Goal: Navigation & Orientation: Find specific page/section

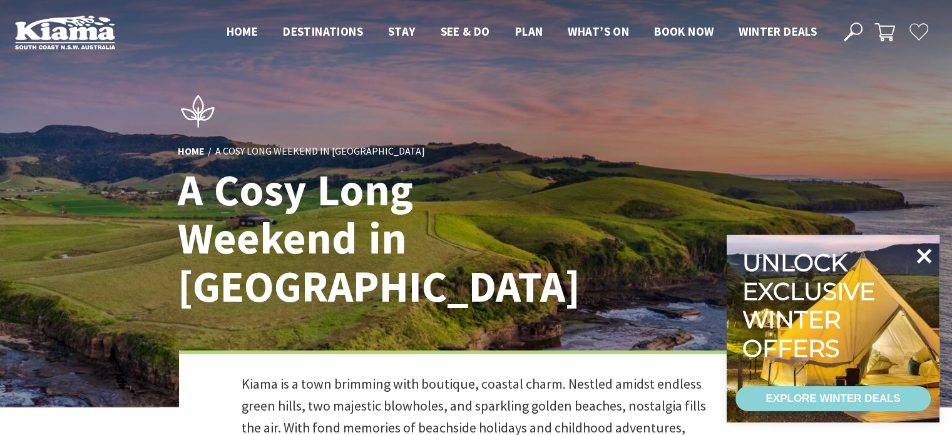
scroll to position [535, 968]
click at [927, 254] on icon at bounding box center [924, 256] width 15 height 15
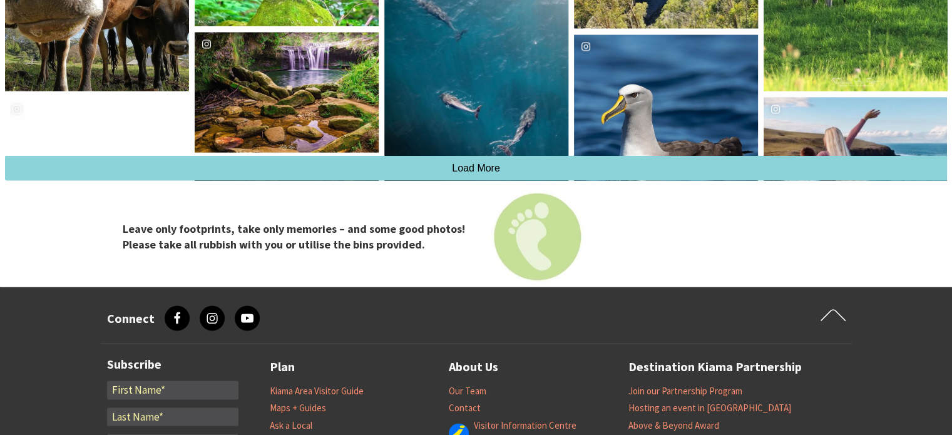
scroll to position [7076, 0]
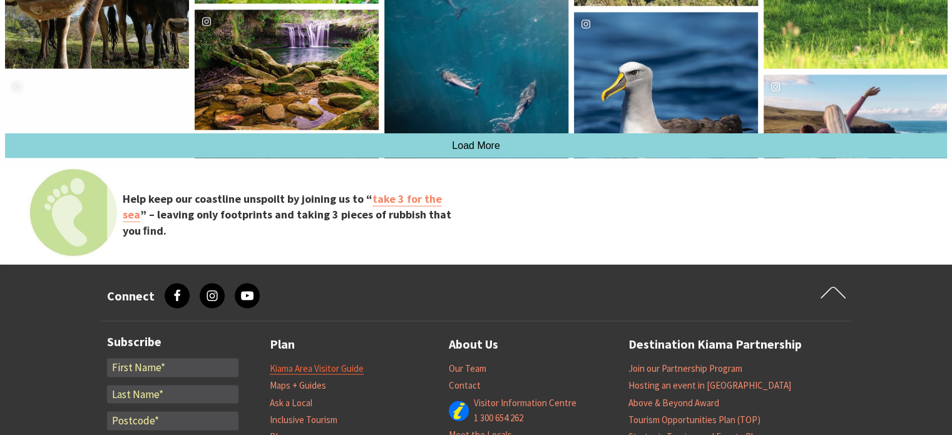
click at [351, 362] on link "Kiama Area Visitor Guide" at bounding box center [317, 368] width 94 height 13
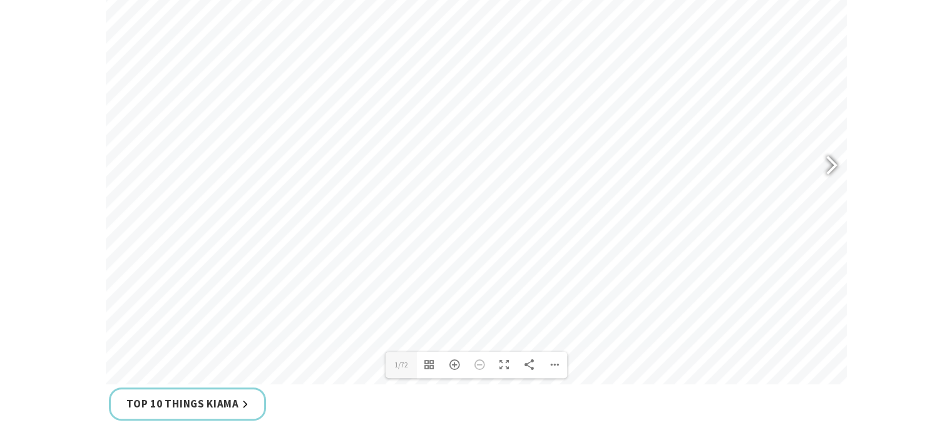
scroll to position [626, 0]
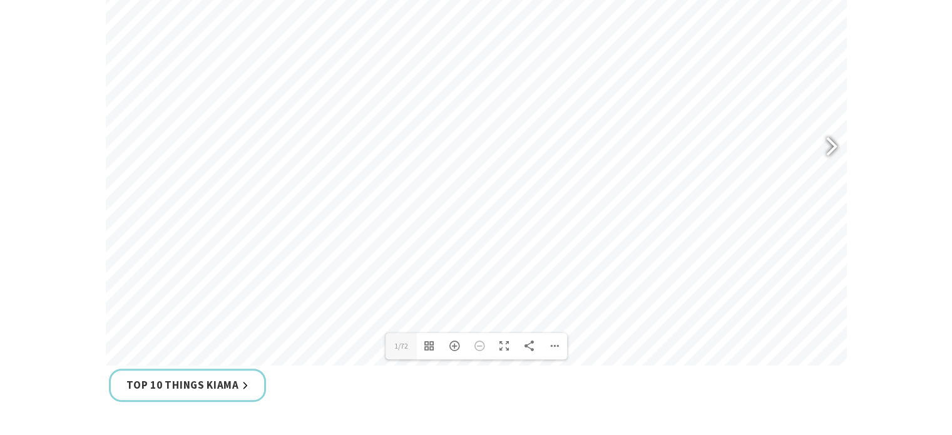
click at [823, 142] on div at bounding box center [826, 148] width 29 height 46
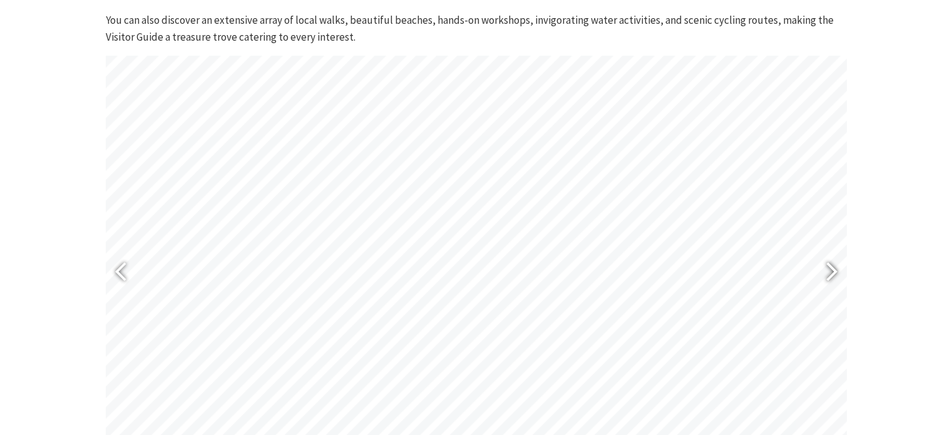
scroll to position [564, 0]
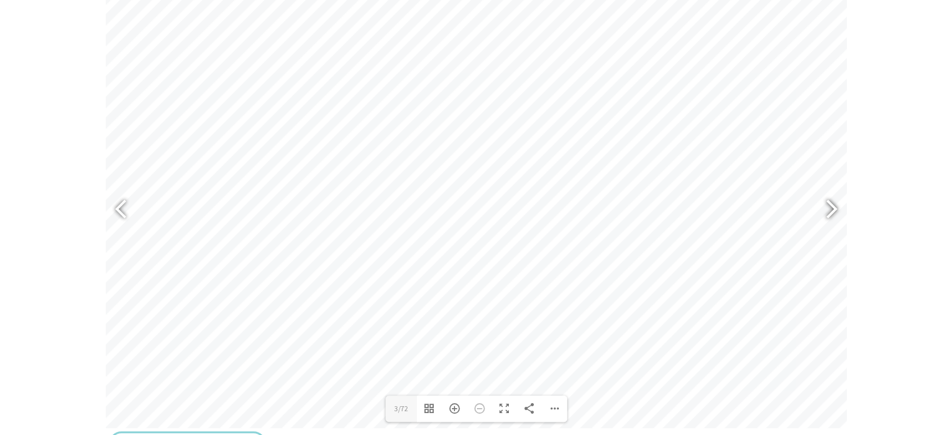
click at [827, 205] on div at bounding box center [826, 211] width 29 height 46
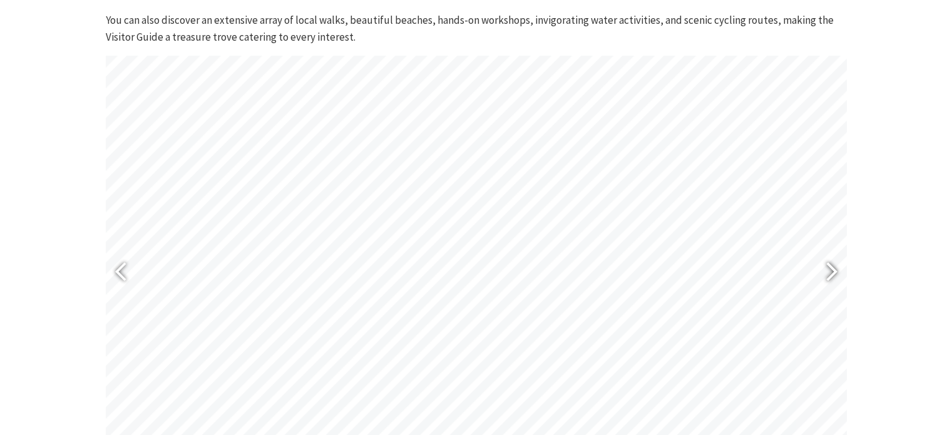
scroll to position [626, 0]
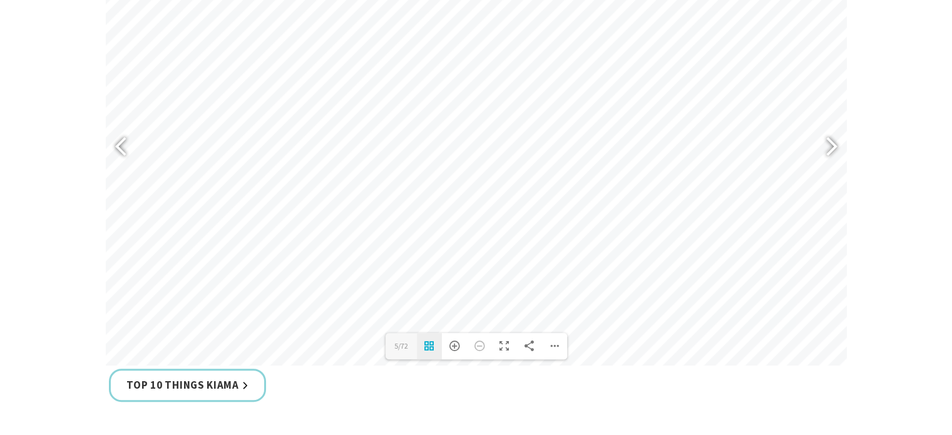
click at [432, 346] on div "Toggle Thumbnails" at bounding box center [429, 346] width 25 height 26
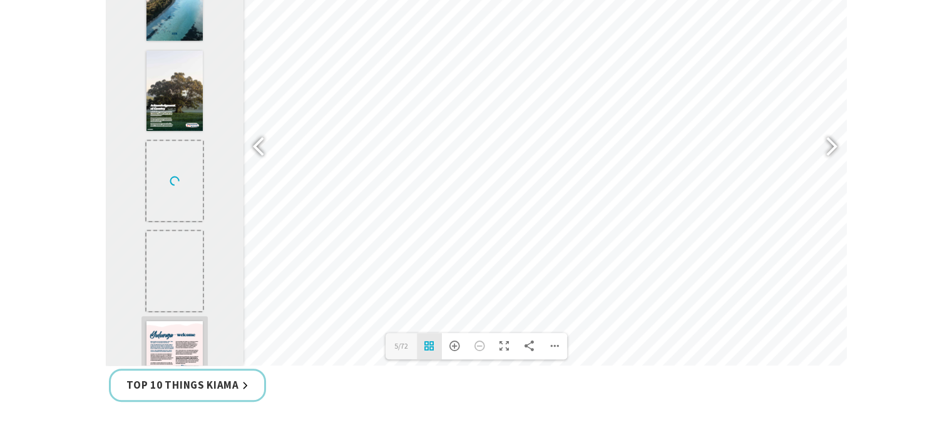
scroll to position [38, 0]
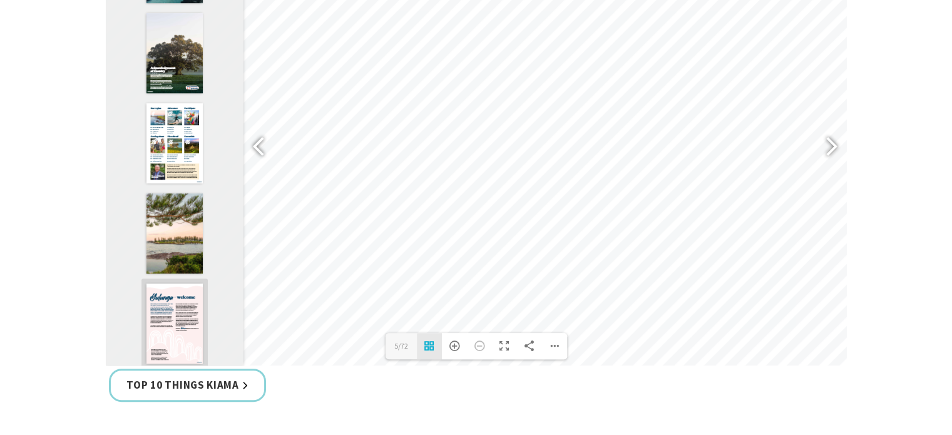
click at [432, 346] on div "Toggle Thumbnails" at bounding box center [429, 346] width 25 height 26
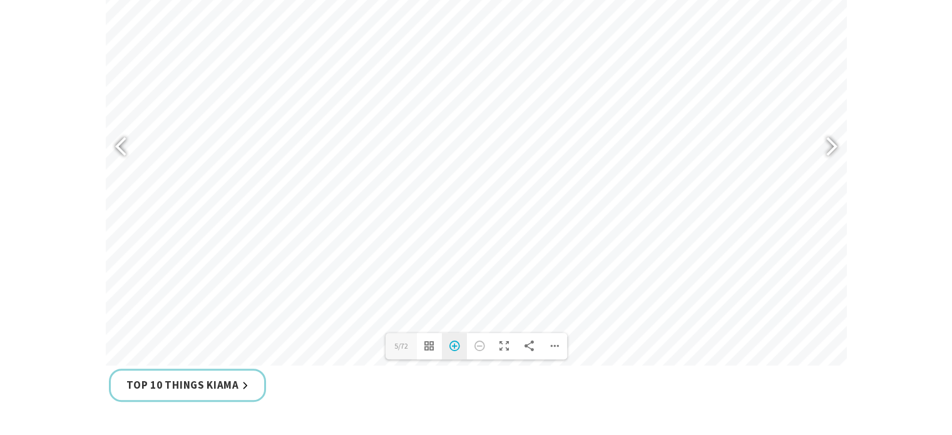
click at [453, 346] on div "Zoom In" at bounding box center [454, 346] width 25 height 26
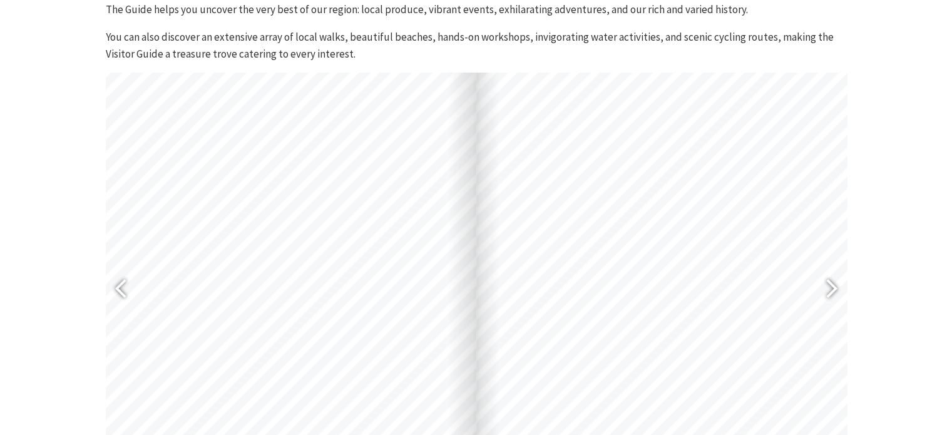
scroll to position [501, 0]
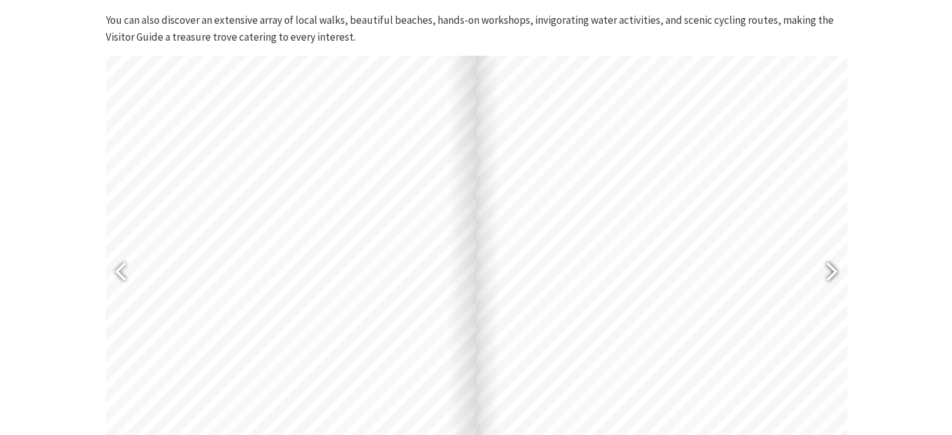
click at [830, 267] on div at bounding box center [826, 273] width 29 height 46
type input "7"
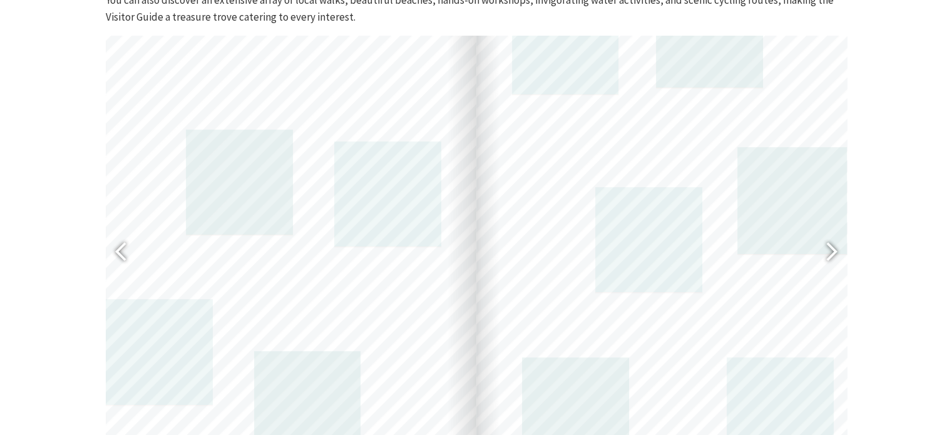
scroll to position [564, 0]
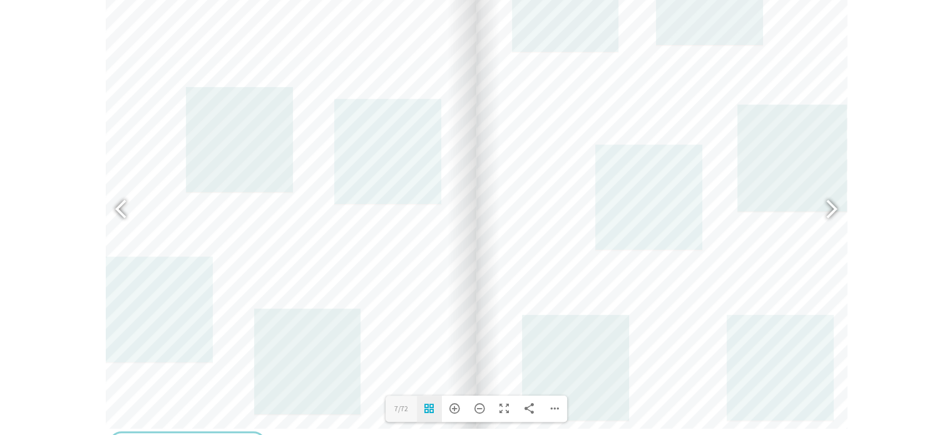
click at [425, 406] on div "Toggle Thumbnails" at bounding box center [429, 409] width 25 height 26
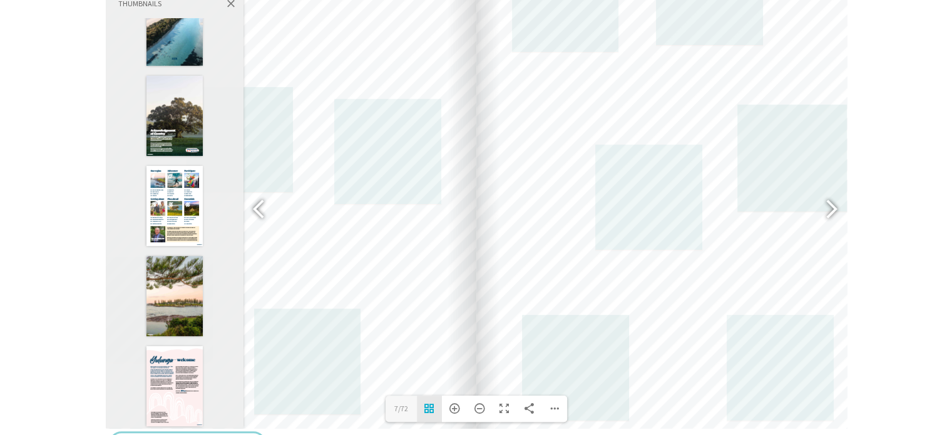
scroll to position [220, 0]
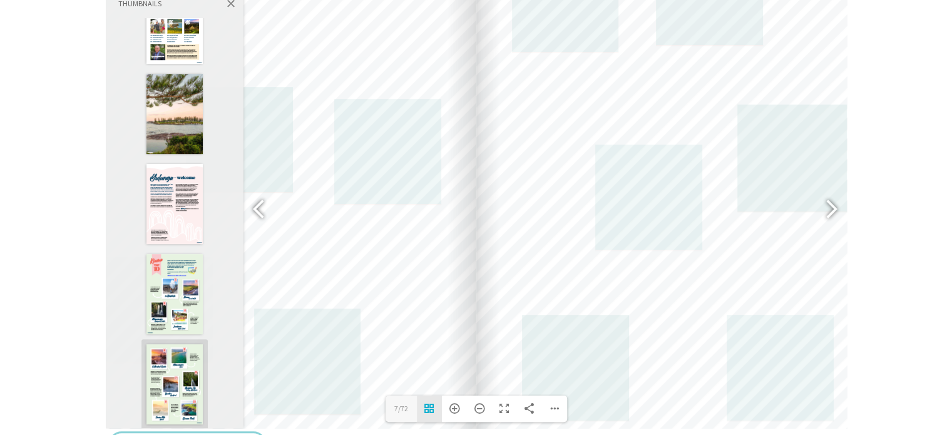
click at [425, 405] on div "Toggle Thumbnails" at bounding box center [429, 409] width 25 height 26
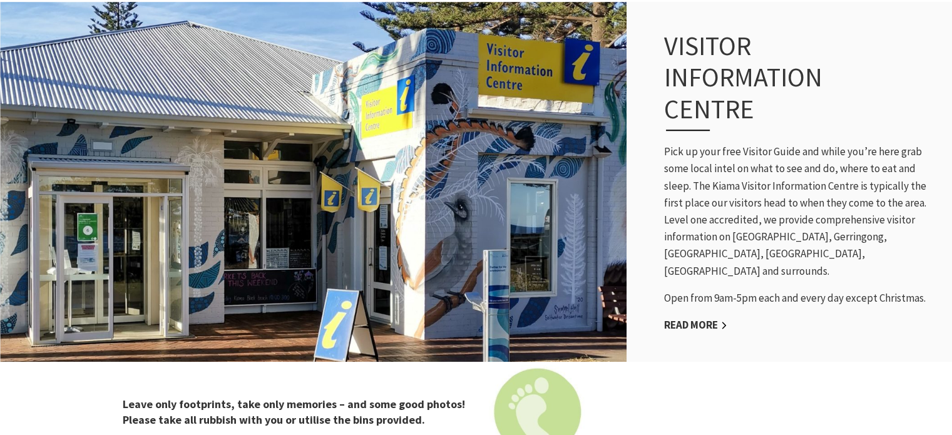
scroll to position [1065, 0]
